Goal: Task Accomplishment & Management: Manage account settings

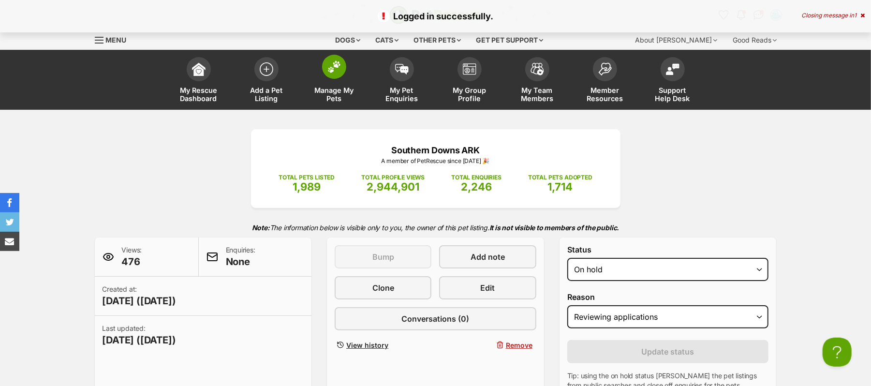
click at [336, 73] on img at bounding box center [334, 66] width 14 height 13
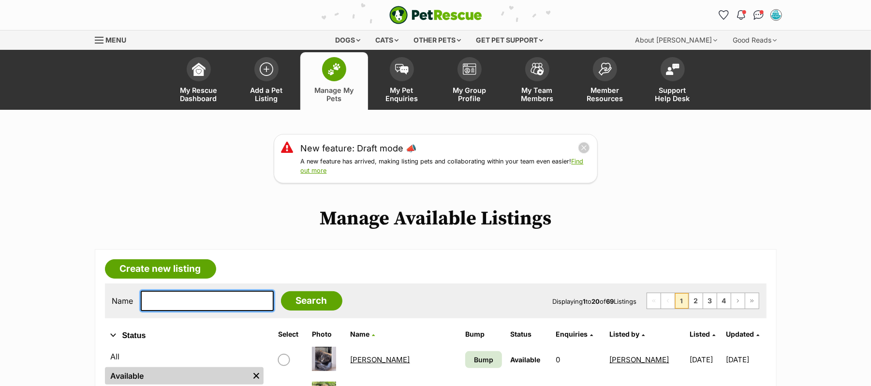
click at [170, 311] on input "text" at bounding box center [207, 301] width 133 height 20
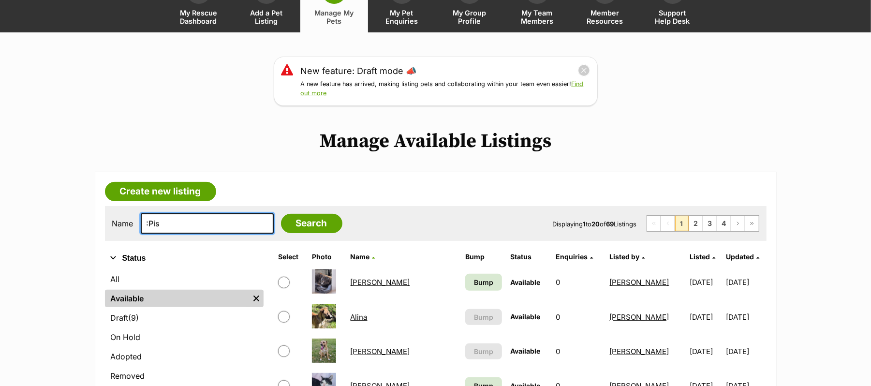
scroll to position [258, 0]
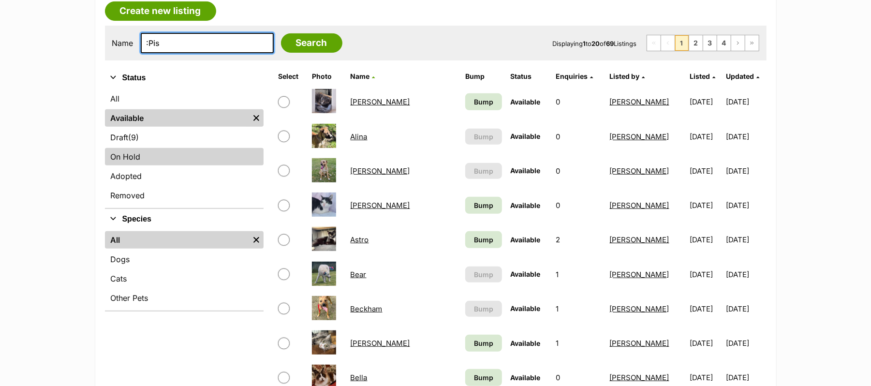
type input ":Pis"
click at [140, 165] on link "On Hold" at bounding box center [184, 156] width 159 height 17
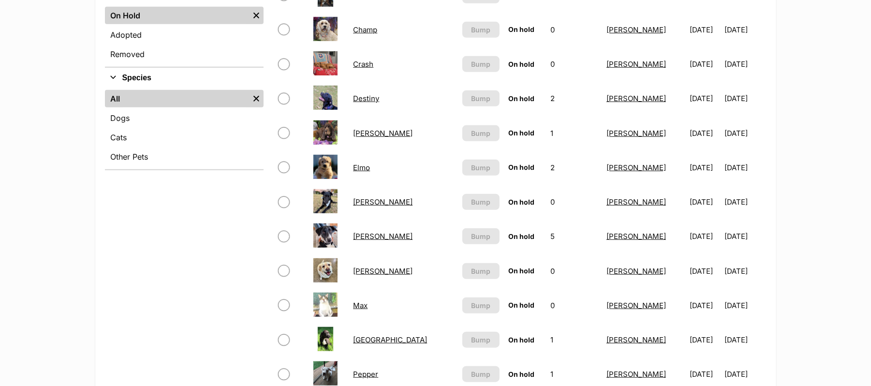
scroll to position [515, 0]
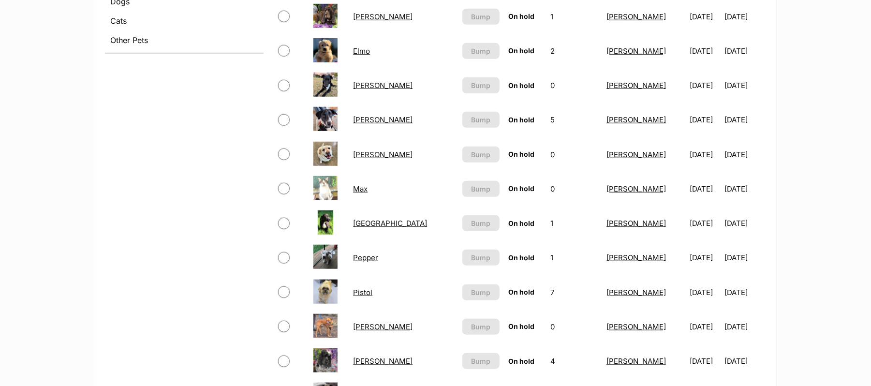
click at [370, 297] on link "Pistol" at bounding box center [362, 292] width 19 height 9
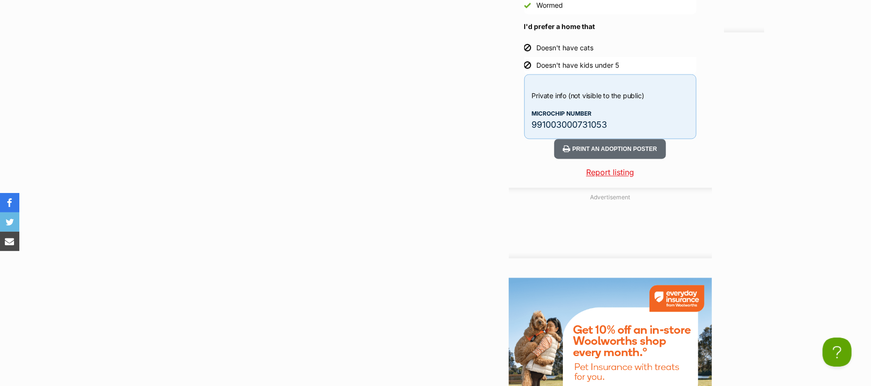
scroll to position [1418, 0]
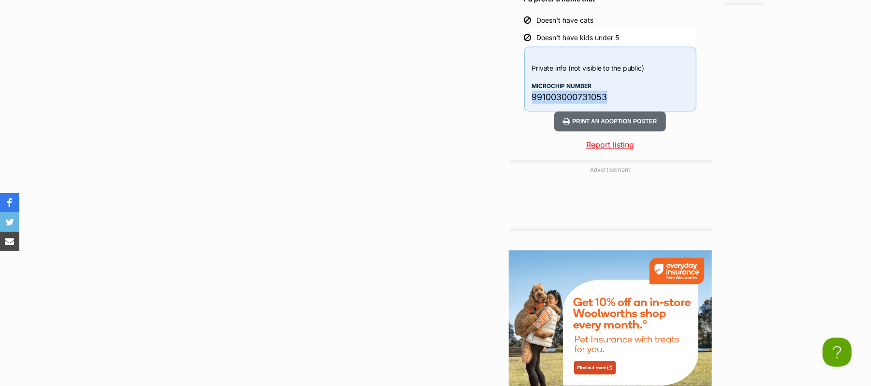
drag, startPoint x: 538, startPoint y: 310, endPoint x: 635, endPoint y: 312, distance: 97.2
click at [635, 103] on p "991003000731053" at bounding box center [610, 96] width 157 height 13
copy p "991003000731053"
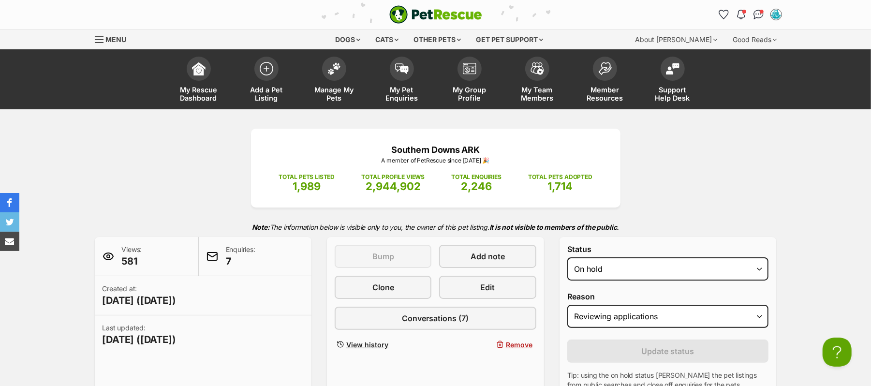
scroll to position [0, 0]
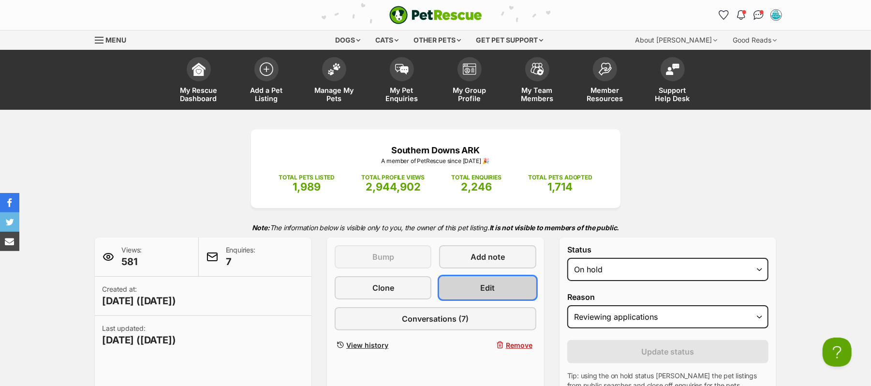
click at [489, 294] on span "Edit" at bounding box center [488, 288] width 15 height 12
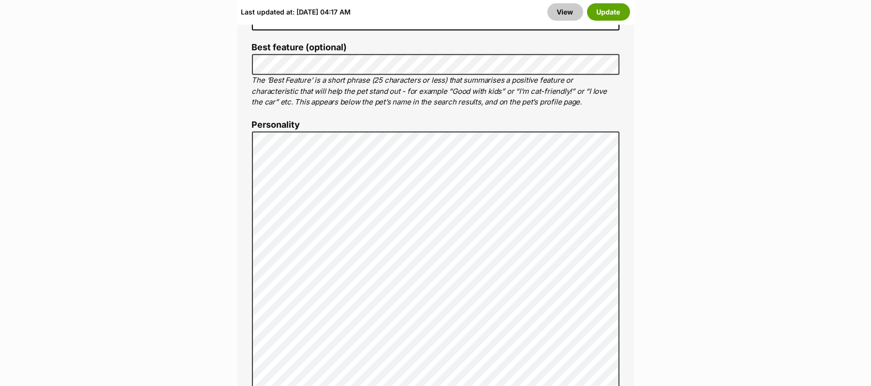
scroll to position [387, 0]
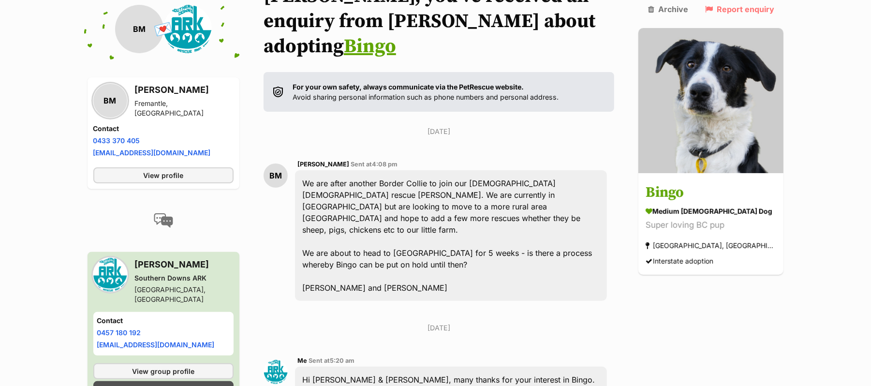
scroll to position [29, 0]
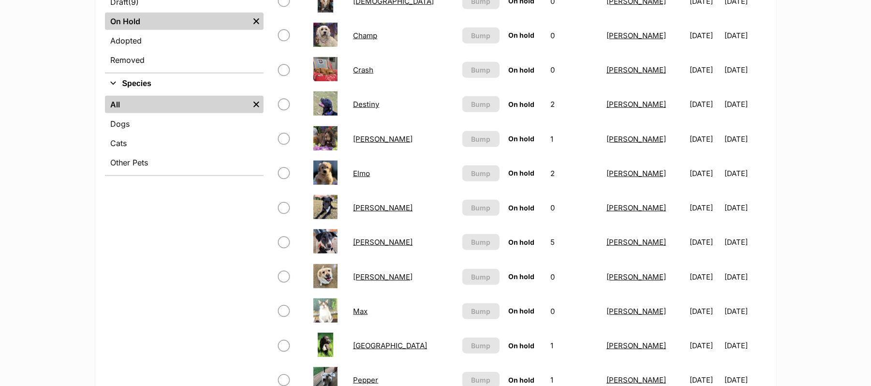
scroll to position [709, 0]
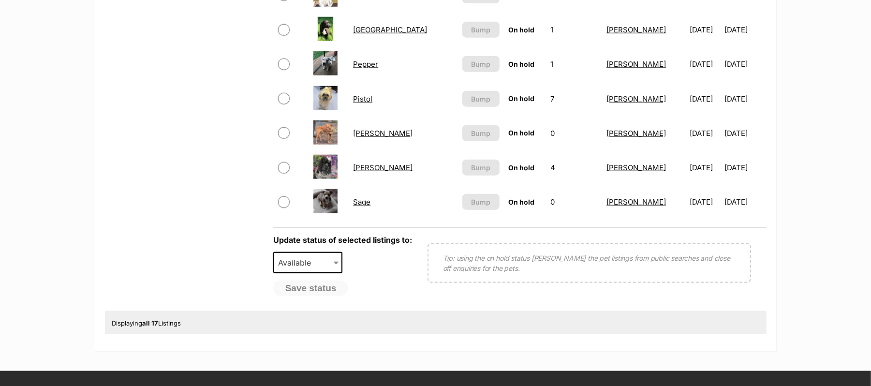
click at [368, 172] on link "Sadie" at bounding box center [382, 167] width 59 height 9
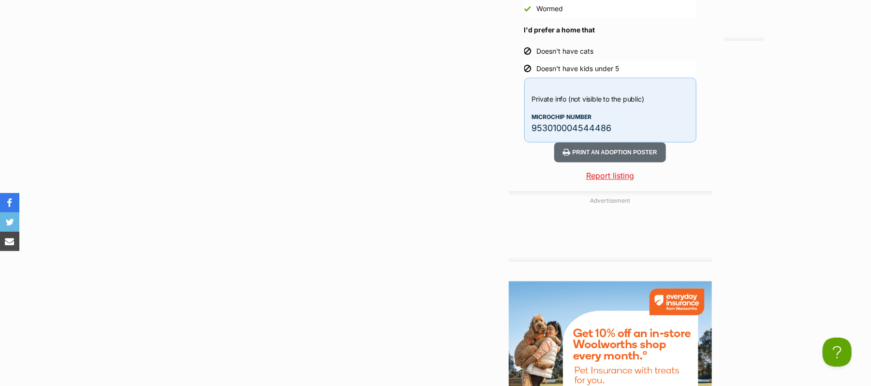
scroll to position [1418, 0]
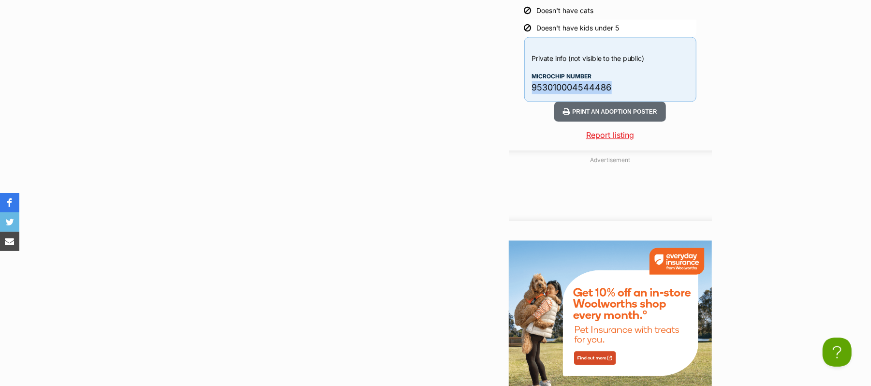
drag, startPoint x: 536, startPoint y: 300, endPoint x: 647, endPoint y: 309, distance: 111.1
click at [647, 102] on div "Private info (not visible to the public) Microchip number 953010004544486" at bounding box center [610, 69] width 172 height 65
copy p "953010004544486"
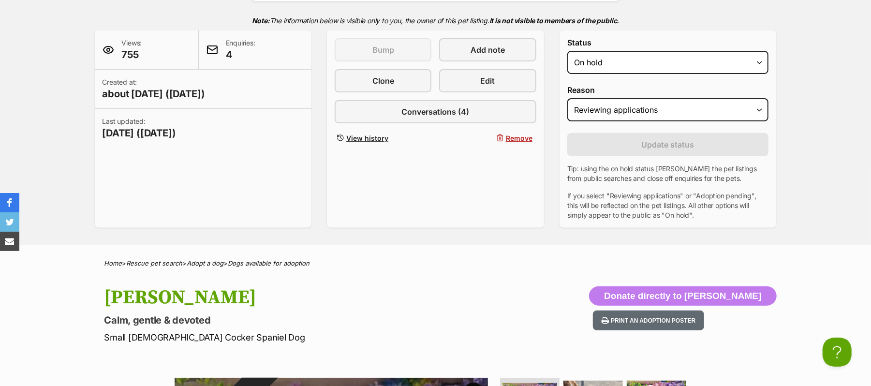
scroll to position [0, 0]
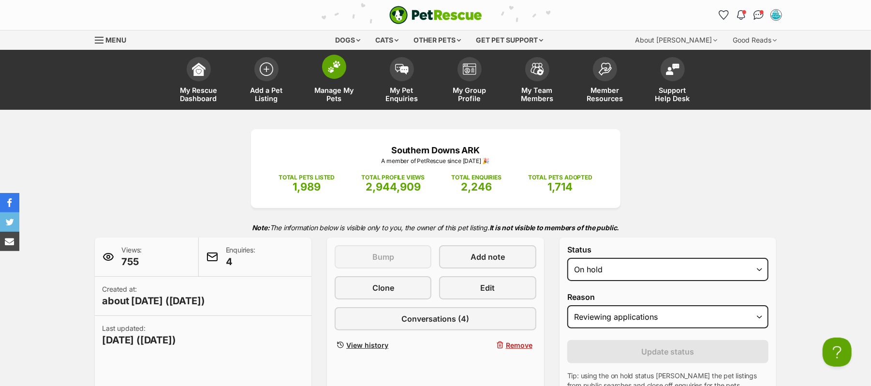
click at [333, 73] on img at bounding box center [334, 66] width 14 height 13
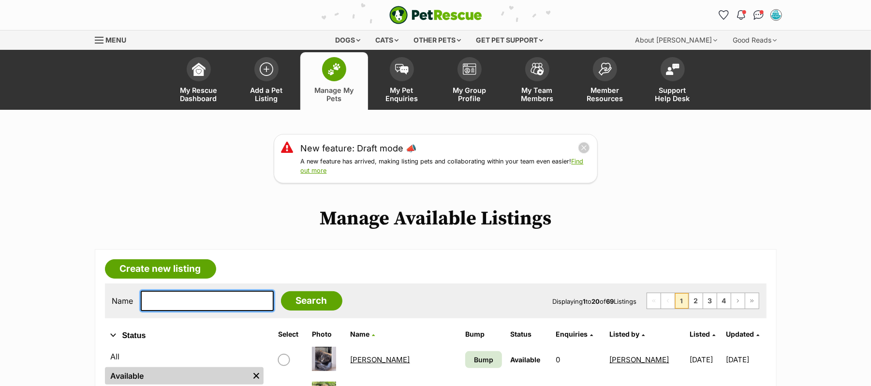
click at [221, 311] on input "text" at bounding box center [207, 301] width 133 height 20
type input "Spot"
click at [281, 291] on input "Search" at bounding box center [311, 300] width 61 height 19
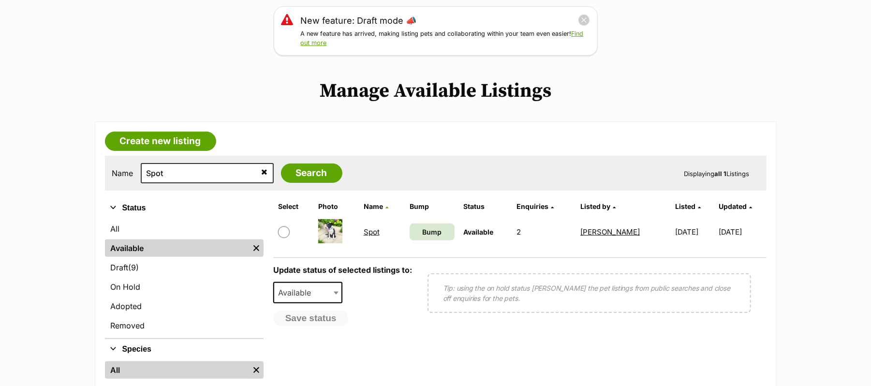
scroll to position [129, 0]
